Goal: Information Seeking & Learning: Learn about a topic

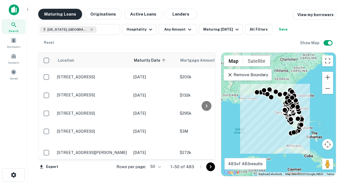
click at [66, 11] on button "Maturing Loans" at bounding box center [60, 14] width 44 height 11
click at [68, 14] on button "Maturing Loans" at bounding box center [60, 14] width 44 height 11
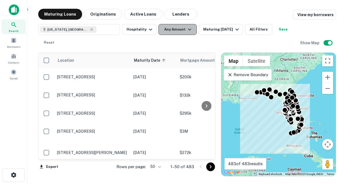
click at [188, 29] on icon "button" at bounding box center [189, 30] width 3 height 2
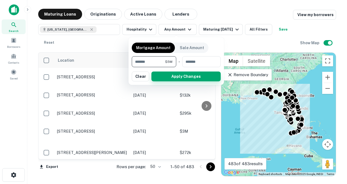
type input "*******"
click at [164, 78] on button "Apply Changes" at bounding box center [185, 76] width 69 height 10
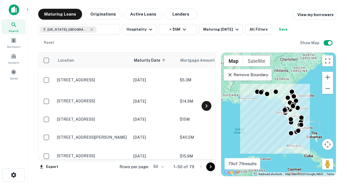
click at [209, 109] on icon at bounding box center [206, 106] width 7 height 7
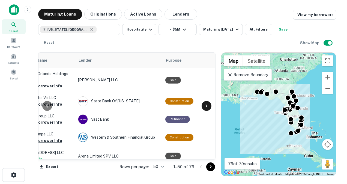
scroll to position [0, 229]
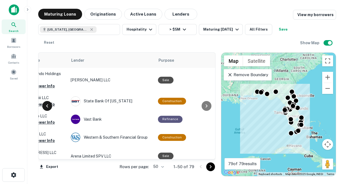
click at [47, 107] on icon at bounding box center [47, 106] width 7 height 7
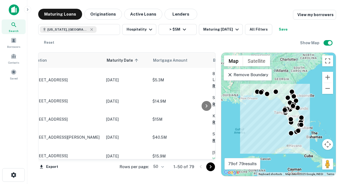
scroll to position [0, 0]
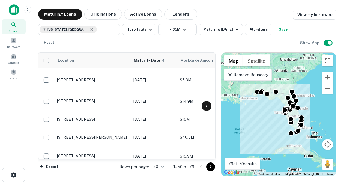
click at [206, 110] on div at bounding box center [206, 106] width 10 height 10
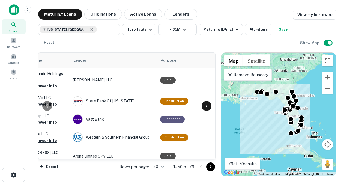
scroll to position [0, 229]
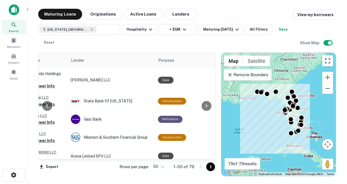
click at [328, 64] on button "Toggle fullscreen view" at bounding box center [327, 60] width 11 height 11
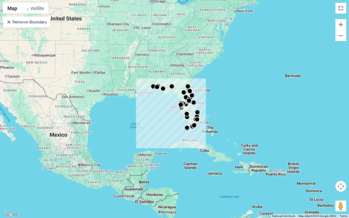
click at [339, 8] on button "Toggle fullscreen view" at bounding box center [340, 8] width 11 height 11
